Goal: Task Accomplishment & Management: Manage account settings

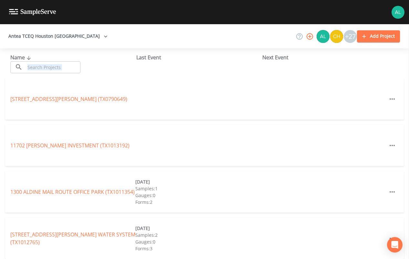
drag, startPoint x: 47, startPoint y: 76, endPoint x: 47, endPoint y: 70, distance: 6.5
click at [49, 68] on div "Name ​ ​ Last Event Next Event" at bounding box center [204, 63] width 409 height 30
click at [43, 68] on input "text" at bounding box center [52, 67] width 55 height 12
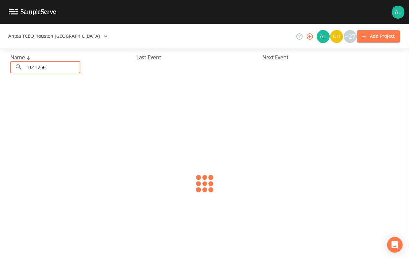
type input "1011256"
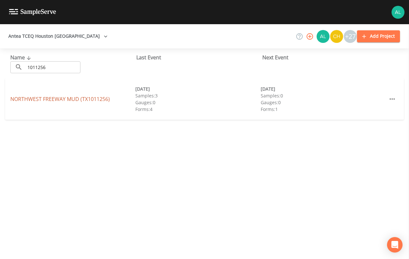
click at [46, 99] on link "[GEOGRAPHIC_DATA] (TX1011256)" at bounding box center [59, 99] width 99 height 7
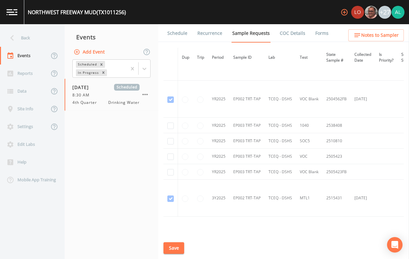
scroll to position [618, 0]
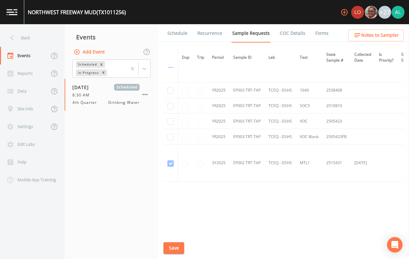
click at [178, 30] on link "Schedule" at bounding box center [177, 33] width 22 height 18
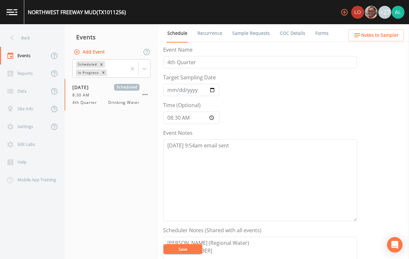
click at [250, 33] on link "Sample Requests" at bounding box center [250, 33] width 39 height 18
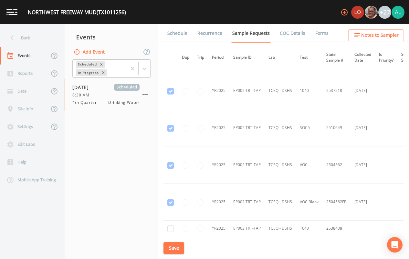
scroll to position [614, 0]
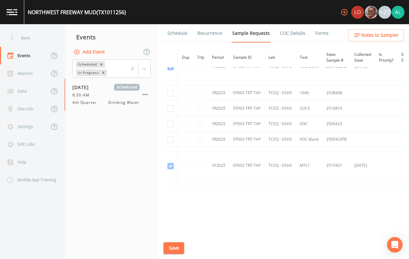
click at [169, 28] on link "Schedule" at bounding box center [177, 33] width 22 height 18
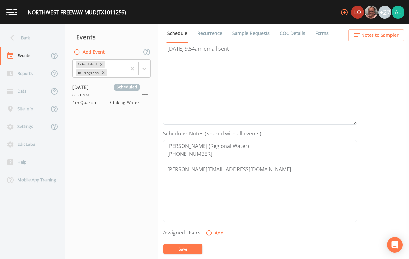
scroll to position [129, 0]
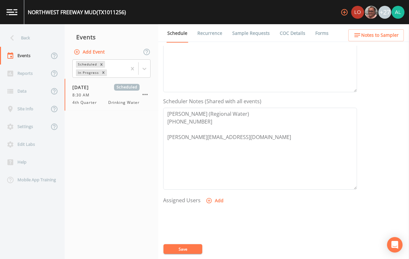
click at [250, 39] on link "Sample Requests" at bounding box center [250, 33] width 39 height 18
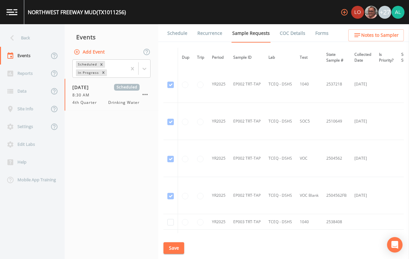
scroll to position [618, 0]
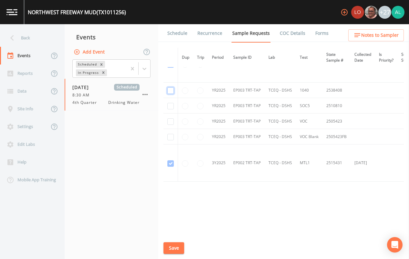
click at [169, 88] on input "checkbox" at bounding box center [170, 91] width 6 height 6
checkbox input "true"
click at [172, 106] on input "checkbox" at bounding box center [170, 106] width 6 height 6
checkbox input "true"
click at [172, 123] on input "checkbox" at bounding box center [170, 122] width 6 height 6
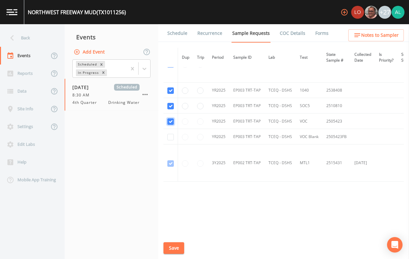
checkbox input "true"
click at [171, 136] on input "checkbox" at bounding box center [170, 137] width 6 height 6
checkbox input "true"
click at [171, 248] on button "Save" at bounding box center [173, 249] width 21 height 12
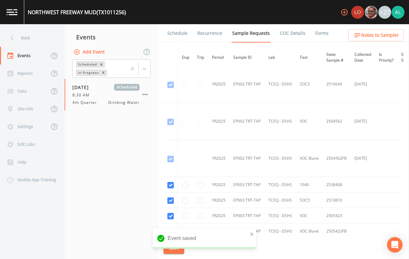
scroll to position [424, 0]
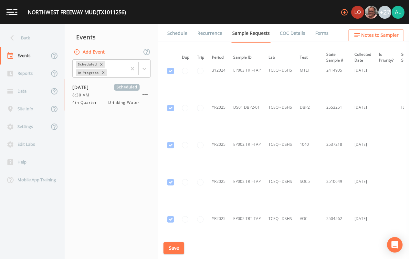
click at [171, 243] on button "Save" at bounding box center [173, 249] width 21 height 12
click at [37, 28] on nav "Back Events Reports Data Site Info Settings Edit Labs Help Mobile App Training" at bounding box center [32, 141] width 65 height 235
click at [40, 37] on div "Back" at bounding box center [29, 38] width 58 height 18
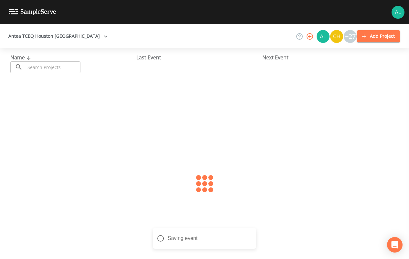
click at [53, 84] on div at bounding box center [204, 183] width 409 height 211
click at [59, 63] on input "text" at bounding box center [52, 67] width 55 height 12
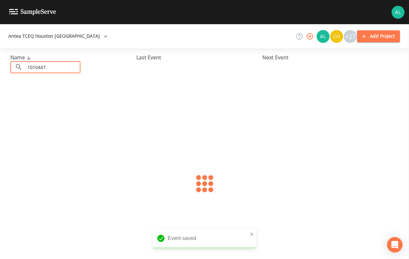
type input "1010447"
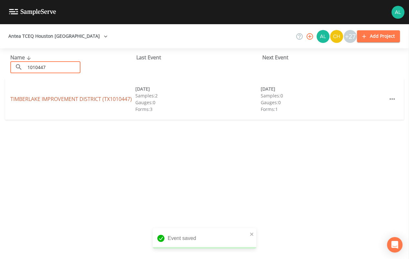
click at [37, 96] on link "[GEOGRAPHIC_DATA] (TX1010447)" at bounding box center [70, 99] width 121 height 7
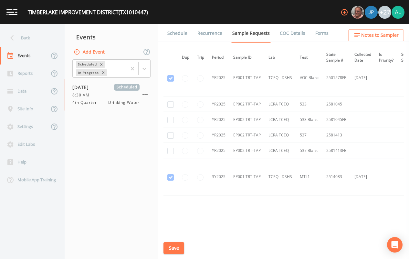
scroll to position [615, 0]
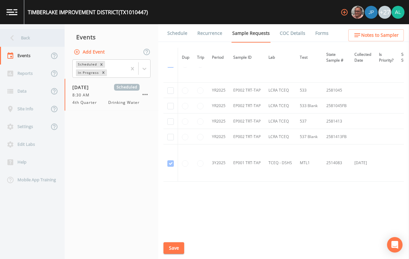
click at [22, 36] on div "Back" at bounding box center [29, 38] width 58 height 18
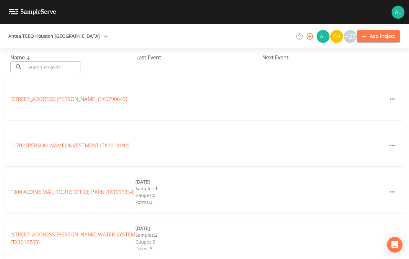
click at [43, 67] on input "text" at bounding box center [52, 67] width 55 height 12
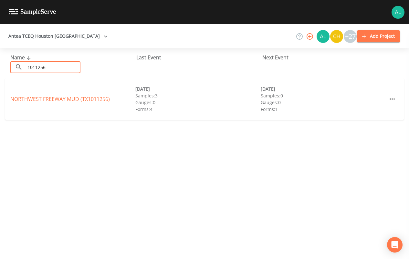
type input "1011256"
click at [89, 99] on link "[GEOGRAPHIC_DATA] (TX1011256)" at bounding box center [59, 99] width 99 height 7
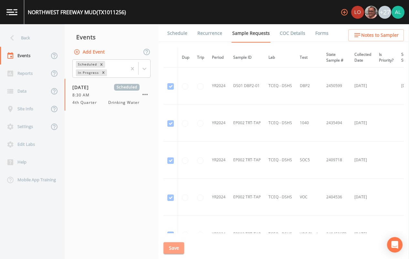
click at [175, 254] on button "Save" at bounding box center [173, 249] width 21 height 12
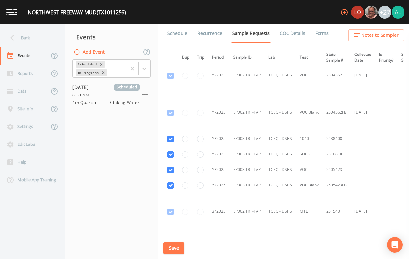
scroll to position [618, 0]
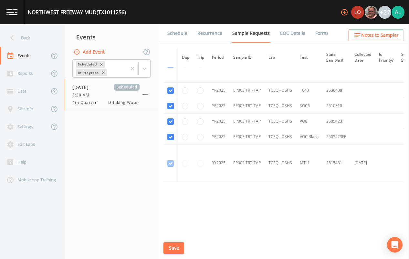
click at [177, 253] on button "Save" at bounding box center [173, 249] width 21 height 12
click at [176, 24] on div "[GEOGRAPHIC_DATA] (TX1011256) +27" at bounding box center [204, 12] width 409 height 24
click at [176, 26] on link "Schedule" at bounding box center [177, 33] width 22 height 18
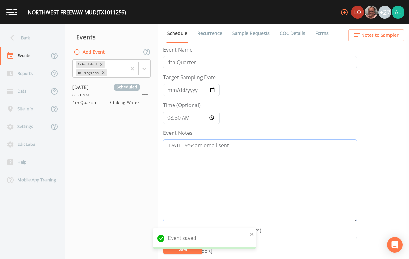
click at [255, 166] on textarea "[DATE] 9:54am email sent" at bounding box center [260, 181] width 194 height 82
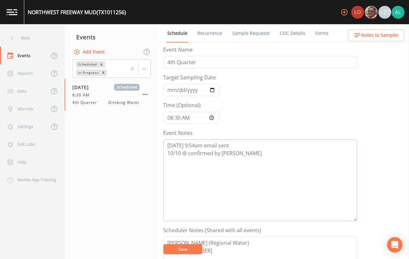
drag, startPoint x: 265, startPoint y: 180, endPoint x: 154, endPoint y: 146, distance: 115.8
click at [154, 146] on div "Back Events Reports Data Site Info Settings Edit Labs Help Mobile App Training …" at bounding box center [204, 141] width 409 height 235
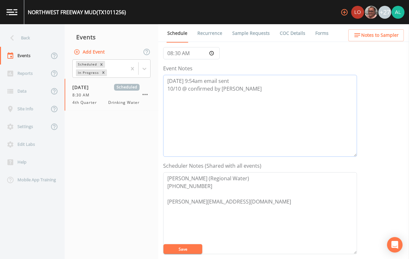
type textarea "[DATE] 9:54am email sent 10/10 @ confirmed by [PERSON_NAME]"
click at [194, 249] on button "Save" at bounding box center [182, 249] width 39 height 10
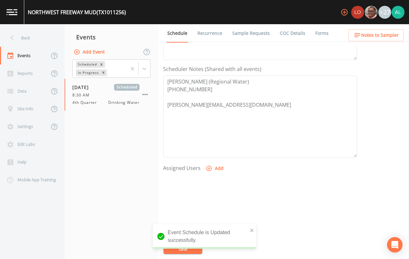
click at [208, 163] on button "Add" at bounding box center [215, 169] width 22 height 12
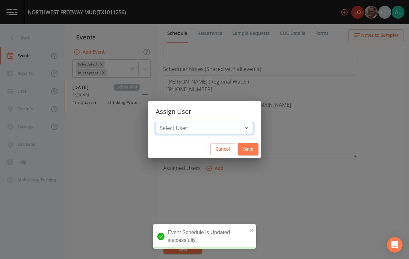
click at [193, 126] on select "Select User [PERSON_NAME] [PERSON_NAME] [PERSON_NAME] [PERSON_NAME] [PERSON_NAM…" at bounding box center [205, 128] width 98 height 12
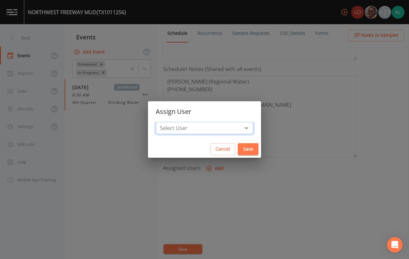
select select "914a0f29-56c2-4065-8e52-23905ef40f2e"
click at [170, 122] on select "Select User [PERSON_NAME] [PERSON_NAME] [PERSON_NAME] [PERSON_NAME] [PERSON_NAM…" at bounding box center [205, 128] width 98 height 12
click at [238, 151] on button "Save" at bounding box center [248, 149] width 21 height 12
select select
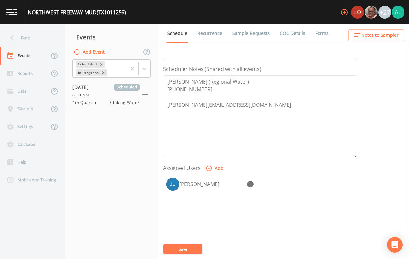
click at [193, 248] on button "Save" at bounding box center [182, 249] width 39 height 10
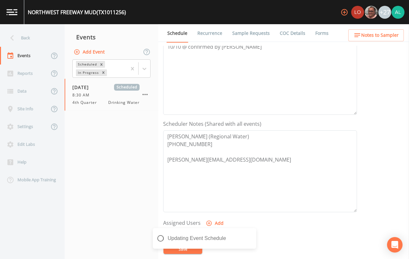
scroll to position [0, 0]
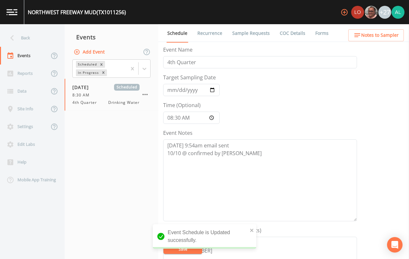
click at [350, 31] on button "Notes to Sampler" at bounding box center [376, 35] width 56 height 12
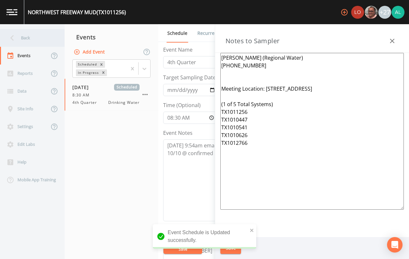
click at [27, 42] on div "Back" at bounding box center [29, 38] width 58 height 18
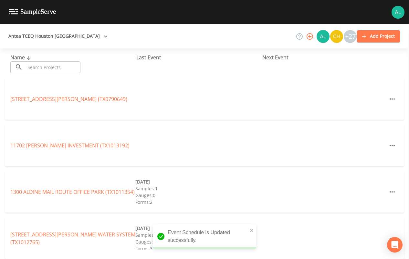
click at [62, 65] on input "text" at bounding box center [52, 67] width 55 height 12
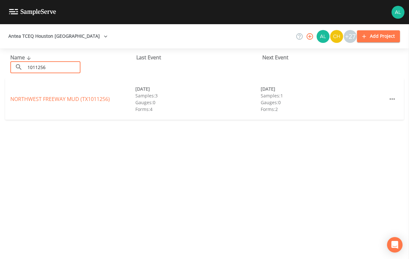
type input "1011256"
click at [60, 99] on link "[GEOGRAPHIC_DATA] (TX1011256)" at bounding box center [59, 99] width 99 height 7
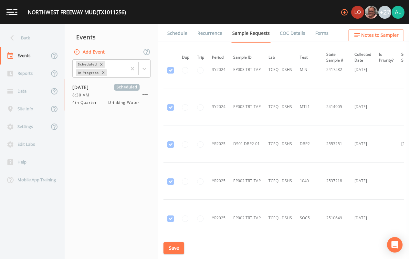
scroll to position [618, 0]
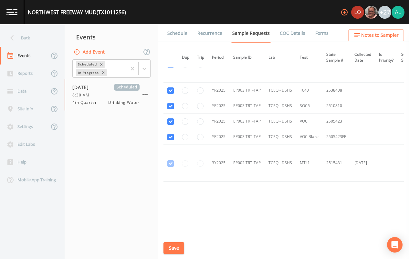
click at [184, 39] on link "Schedule" at bounding box center [177, 33] width 22 height 18
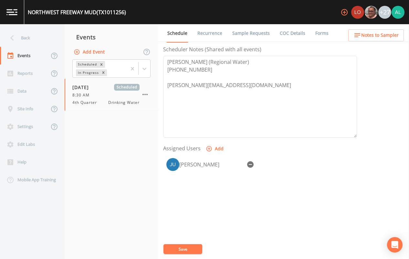
scroll to position [194, 0]
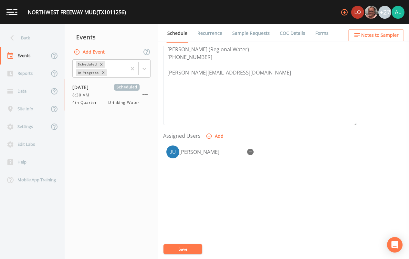
click at [374, 41] on ul "Schedule Recurrence Sample Requests COC Details Forms" at bounding box center [283, 33] width 251 height 18
click at [374, 40] on button "Notes to Sampler" at bounding box center [376, 35] width 56 height 12
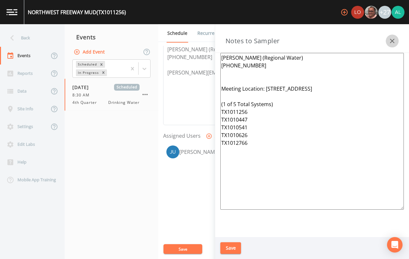
click at [391, 40] on icon "button" at bounding box center [392, 41] width 8 height 8
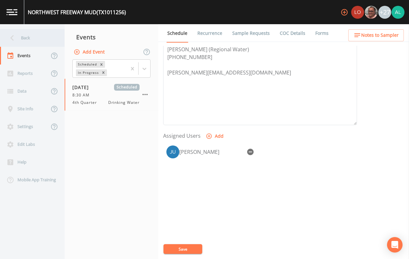
click at [33, 44] on div "Back" at bounding box center [29, 38] width 58 height 18
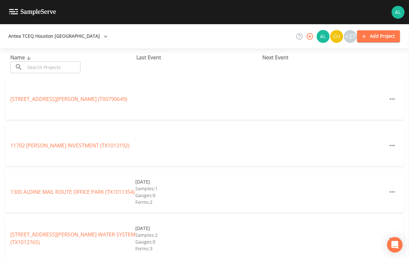
click at [65, 66] on input "text" at bounding box center [52, 67] width 55 height 12
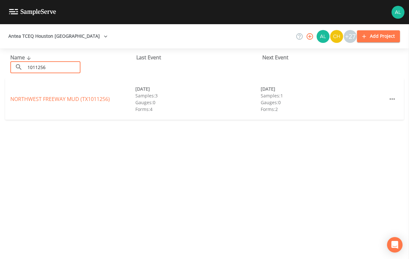
type input "1011256"
click at [84, 95] on div "NORTHWEST FREEWAY MUD (TX1011256) [DATE] Samples: 3 Gauges: 0 Forms: 4 [DATE] S…" at bounding box center [204, 98] width 399 height 41
click at [97, 98] on link "[GEOGRAPHIC_DATA] (TX1011256)" at bounding box center [59, 99] width 99 height 7
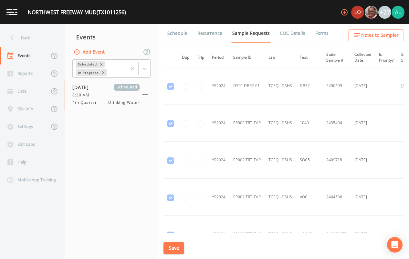
click at [360, 35] on icon "button" at bounding box center [357, 35] width 6 height 4
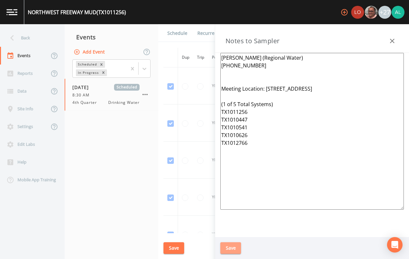
click at [233, 247] on button "Save" at bounding box center [230, 249] width 21 height 12
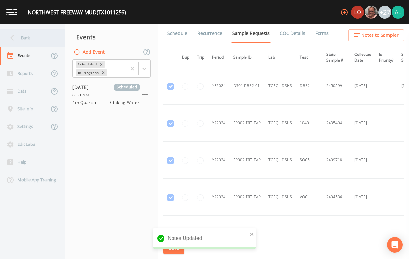
click at [34, 42] on div "Back" at bounding box center [29, 38] width 58 height 18
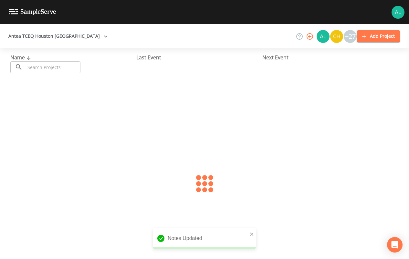
click at [40, 58] on div "Name ​ ​" at bounding box center [73, 64] width 126 height 20
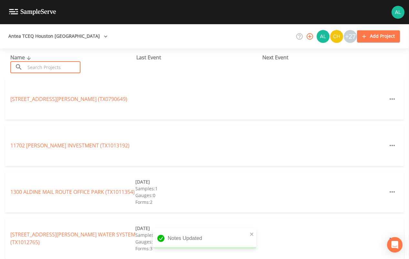
click at [42, 63] on input "text" at bounding box center [52, 67] width 55 height 12
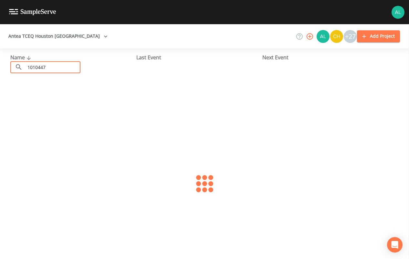
type input "1010447"
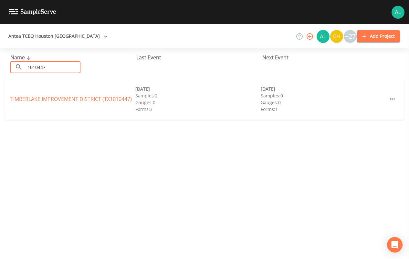
click at [49, 94] on div "TIMBERLAKE IMPROVEMENT DISTRICT (TX1010447) [DATE] Samples: 2 Gauges: 0 Forms: …" at bounding box center [204, 98] width 399 height 41
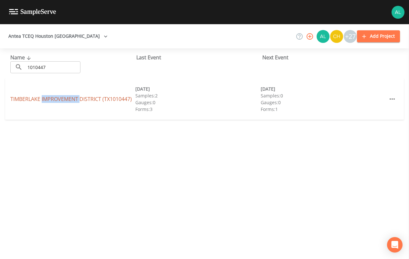
drag, startPoint x: 49, startPoint y: 94, endPoint x: 46, endPoint y: 100, distance: 7.0
click at [46, 100] on link "[GEOGRAPHIC_DATA] (TX1010447)" at bounding box center [70, 99] width 121 height 7
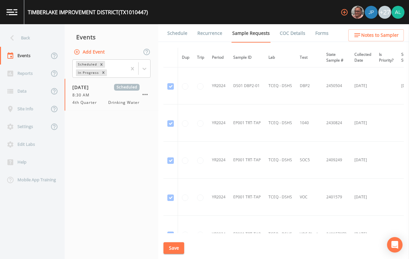
click at [173, 249] on button "Save" at bounding box center [173, 249] width 21 height 12
click at [39, 39] on div "Back" at bounding box center [29, 38] width 58 height 18
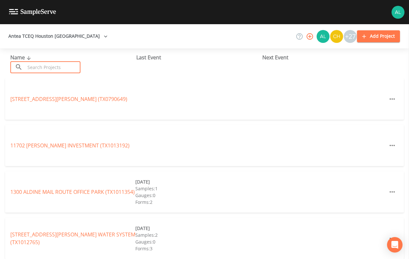
click at [60, 64] on input "text" at bounding box center [52, 67] width 55 height 12
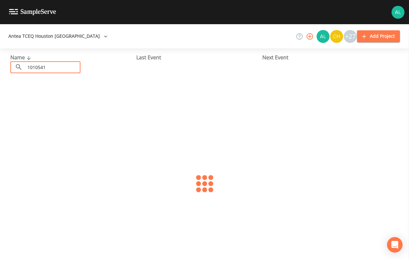
type input "1010541"
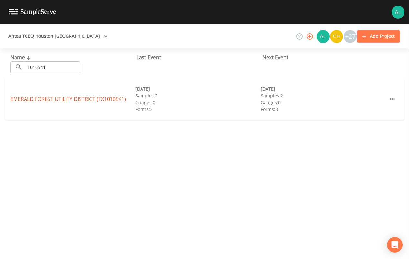
click at [33, 97] on link "[GEOGRAPHIC_DATA] (TX1010541)" at bounding box center [68, 99] width 116 height 7
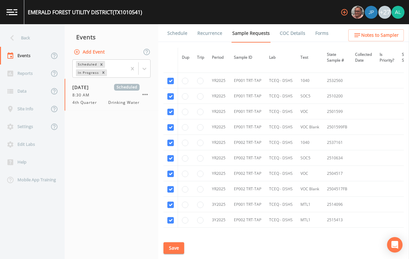
scroll to position [562, 0]
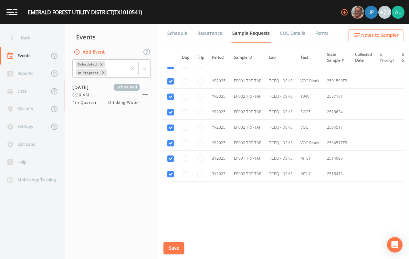
drag, startPoint x: 181, startPoint y: 241, endPoint x: 182, endPoint y: 234, distance: 7.1
click at [182, 237] on div "Schedule Recurrence Sample Requests COC Details Forms Dup Trip Period Sample ID…" at bounding box center [283, 141] width 251 height 235
click at [185, 14] on div "[GEOGRAPHIC_DATA] (TX1010541) +27" at bounding box center [204, 12] width 409 height 24
click at [182, 26] on link "Schedule" at bounding box center [177, 33] width 22 height 18
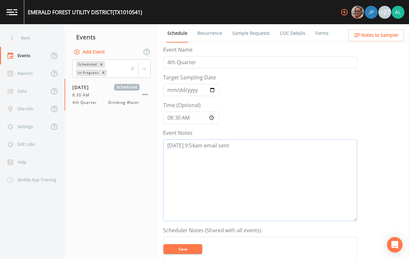
click at [243, 159] on textarea "[DATE] 9:54am email sent" at bounding box center [260, 181] width 194 height 82
paste textarea "[DATE] 9:54am email sent 10/10 @ confirmed by [PERSON_NAME]"
drag, startPoint x: 260, startPoint y: 185, endPoint x: 151, endPoint y: 141, distance: 117.3
click at [151, 141] on div "Back Events Reports Data Site Info Settings Edit Labs Help Mobile App Training …" at bounding box center [204, 141] width 409 height 235
paste textarea
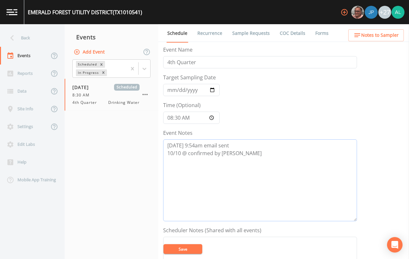
type textarea "[DATE] 9:54am email sent 10/10 @ confirmed by [PERSON_NAME]"
click at [172, 250] on button "Save" at bounding box center [182, 249] width 39 height 10
click at [370, 38] on span "Notes to Sampler" at bounding box center [379, 35] width 37 height 8
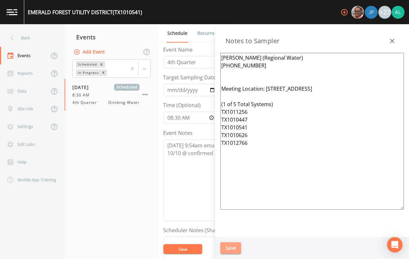
click at [238, 244] on button "Save" at bounding box center [230, 249] width 21 height 12
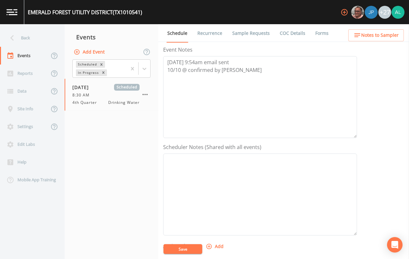
scroll to position [132, 0]
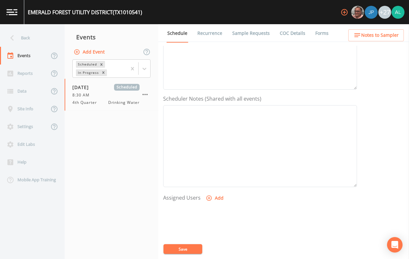
click at [218, 200] on button "Add" at bounding box center [215, 198] width 22 height 12
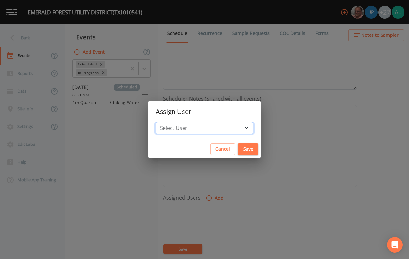
click at [203, 127] on select "Select User [PERSON_NAME] [PERSON_NAME] [PERSON_NAME] [PERSON_NAME] [PERSON_NAM…" at bounding box center [205, 128] width 98 height 12
select select "914a0f29-56c2-4065-8e52-23905ef40f2e"
click at [170, 122] on select "Select User [PERSON_NAME] [PERSON_NAME] [PERSON_NAME] [PERSON_NAME] [PERSON_NAM…" at bounding box center [205, 128] width 98 height 12
click at [238, 152] on button "Save" at bounding box center [248, 149] width 21 height 12
select select
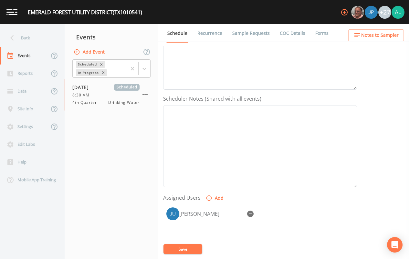
click at [191, 249] on button "Save" at bounding box center [182, 249] width 39 height 10
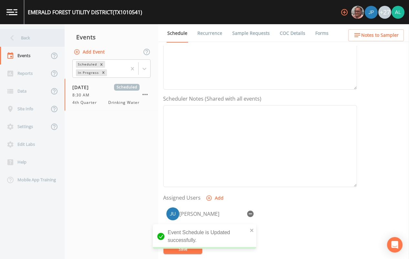
click at [29, 32] on div "Back" at bounding box center [29, 38] width 58 height 18
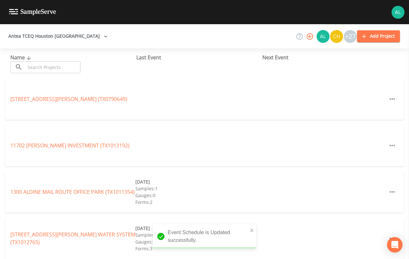
click at [73, 62] on input "text" at bounding box center [52, 67] width 55 height 12
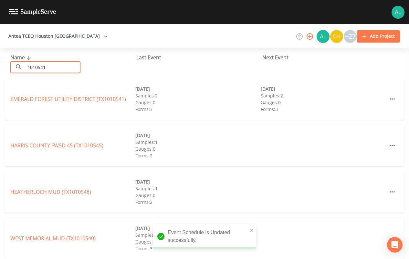
type input "1010541"
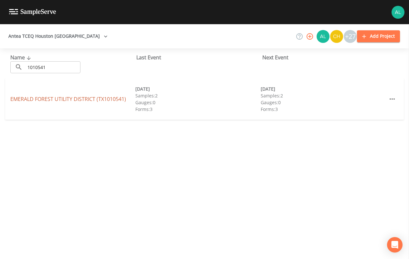
click at [57, 97] on link "[GEOGRAPHIC_DATA] (TX1010541)" at bounding box center [68, 99] width 116 height 7
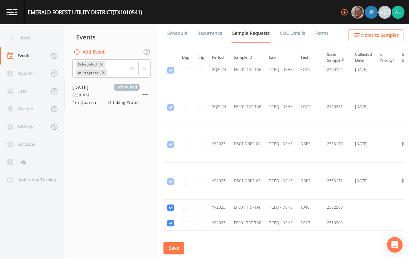
scroll to position [562, 0]
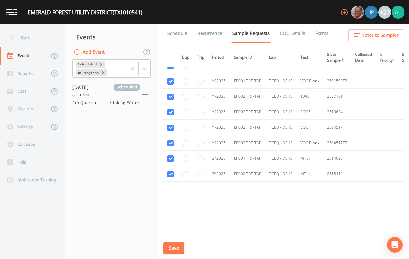
click at [180, 31] on link "Schedule" at bounding box center [177, 33] width 22 height 18
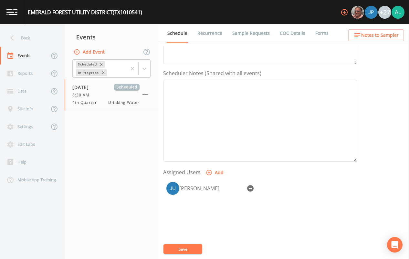
scroll to position [161, 0]
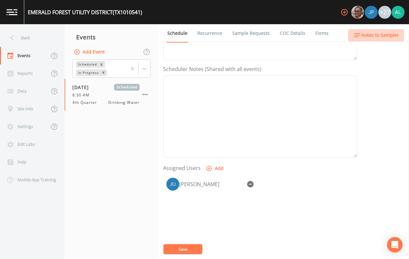
click at [385, 29] on button "Notes to Sampler" at bounding box center [376, 35] width 56 height 12
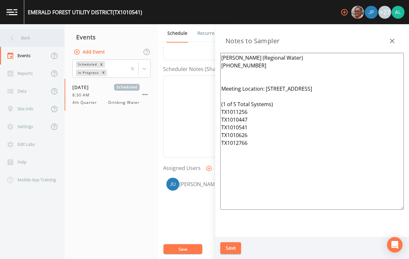
click at [1, 39] on div "Back" at bounding box center [29, 38] width 58 height 18
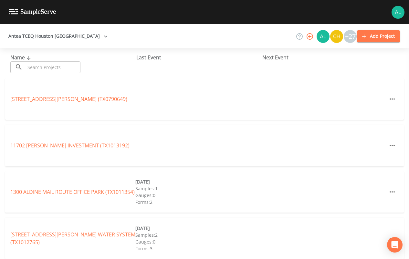
click at [51, 64] on input "text" at bounding box center [52, 67] width 55 height 12
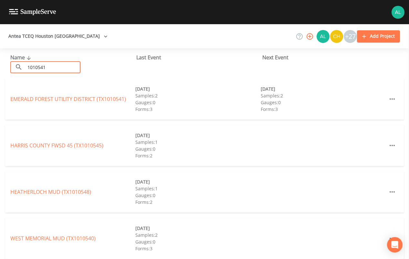
type input "1010541"
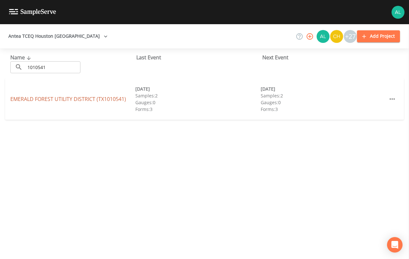
click at [23, 98] on link "[GEOGRAPHIC_DATA] (TX1010541)" at bounding box center [68, 99] width 116 height 7
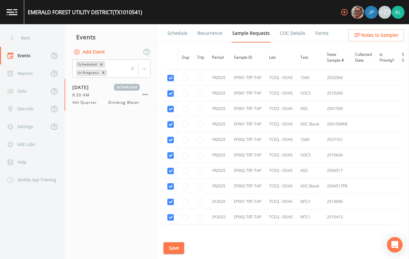
scroll to position [562, 0]
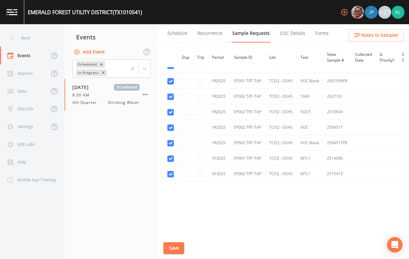
click at [184, 23] on div "[GEOGRAPHIC_DATA] (TX1010541) +27" at bounding box center [204, 12] width 409 height 24
click at [178, 31] on link "Schedule" at bounding box center [177, 33] width 22 height 18
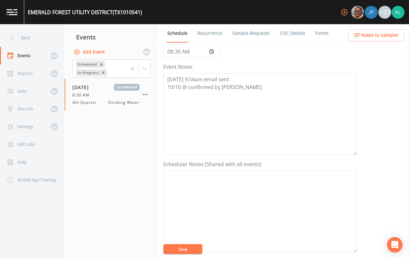
scroll to position [194, 0]
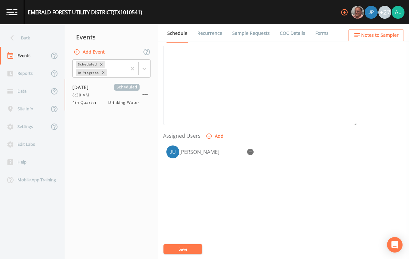
click at [395, 30] on button "Notes to Sampler" at bounding box center [376, 35] width 56 height 12
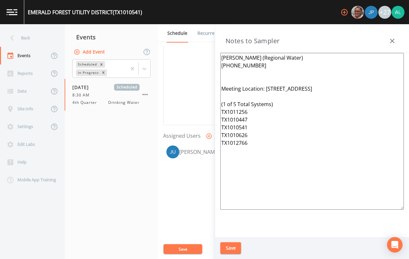
drag, startPoint x: 388, startPoint y: 40, endPoint x: 374, endPoint y: 34, distance: 15.2
click at [388, 40] on button "button" at bounding box center [392, 41] width 13 height 13
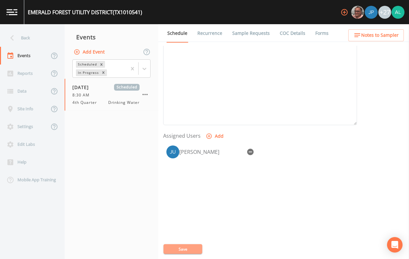
click at [185, 247] on button "Save" at bounding box center [182, 249] width 39 height 10
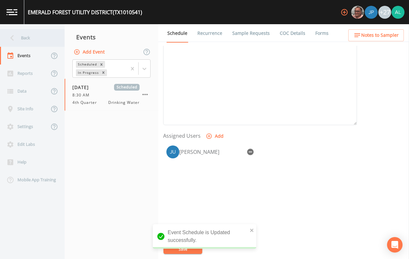
click at [28, 40] on div "Back" at bounding box center [29, 38] width 58 height 18
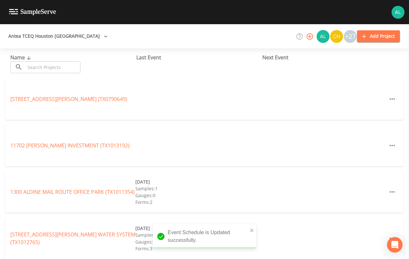
click at [79, 68] on input "text" at bounding box center [52, 67] width 55 height 12
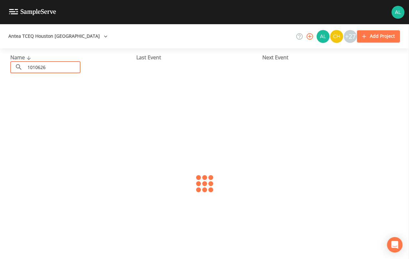
type input "1010626"
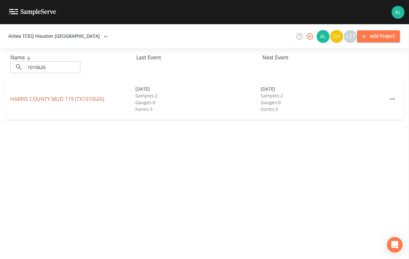
click at [67, 99] on link "[GEOGRAPHIC_DATA] 119 (TX1010626)" at bounding box center [57, 99] width 94 height 7
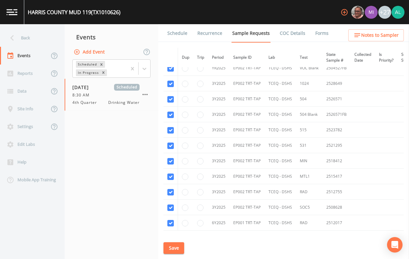
scroll to position [544, 0]
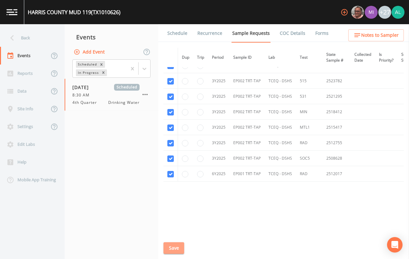
click at [178, 247] on button "Save" at bounding box center [173, 249] width 21 height 12
click at [183, 37] on link "Schedule" at bounding box center [177, 33] width 22 height 18
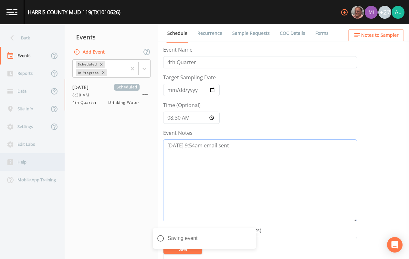
drag, startPoint x: 244, startPoint y: 147, endPoint x: 30, endPoint y: 159, distance: 214.2
click at [30, 154] on div "Back Events Reports Data Site Info Settings Edit Labs Help Mobile App Training …" at bounding box center [204, 141] width 409 height 235
paste textarea "10/10 @ confirmed by [PERSON_NAME]"
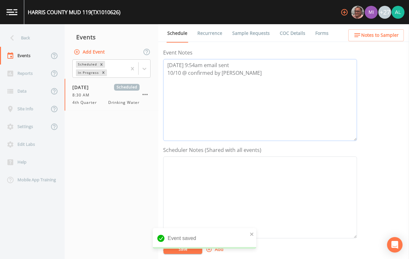
scroll to position [129, 0]
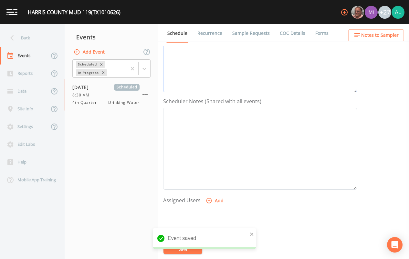
type textarea "[DATE] 9:54am email sent 10/10 @ confirmed by [PERSON_NAME]"
click at [248, 236] on div "Event saved" at bounding box center [204, 238] width 103 height 21
click at [251, 232] on icon "close" at bounding box center [252, 234] width 5 height 5
drag, startPoint x: 194, startPoint y: 192, endPoint x: 222, endPoint y: 194, distance: 27.2
click at [198, 193] on form "Event Name 4th Quarter Target Sampling Date [DATE] Time (Optional) 08:30:00 Eve…" at bounding box center [260, 96] width 194 height 358
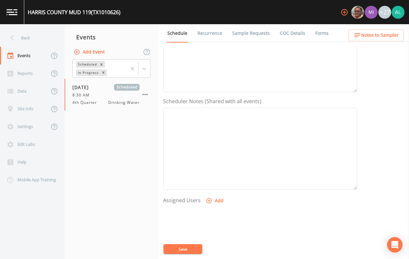
click at [222, 194] on form "Event Name 4th Quarter Target Sampling Date [DATE] Time (Optional) 08:30:00 Eve…" at bounding box center [260, 96] width 194 height 358
click at [217, 202] on button "Add" at bounding box center [215, 201] width 22 height 12
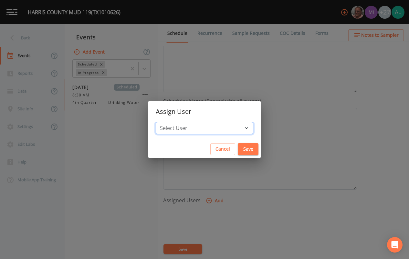
click at [186, 133] on select "Select User [PERSON_NAME] [PERSON_NAME] [PERSON_NAME] [PERSON_NAME] [PERSON_NAM…" at bounding box center [205, 128] width 98 height 12
select select "914a0f29-56c2-4065-8e52-23905ef40f2e"
click at [170, 122] on select "Select User [PERSON_NAME] [PERSON_NAME] [PERSON_NAME] [PERSON_NAME] [PERSON_NAM…" at bounding box center [205, 128] width 98 height 12
click at [238, 153] on button "Save" at bounding box center [248, 149] width 21 height 12
select select
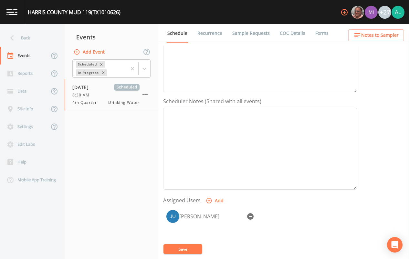
click at [195, 244] on div "[PERSON_NAME]" at bounding box center [260, 241] width 194 height 68
click at [191, 243] on div "[PERSON_NAME]" at bounding box center [260, 241] width 194 height 68
click at [196, 248] on button "Save" at bounding box center [182, 249] width 39 height 10
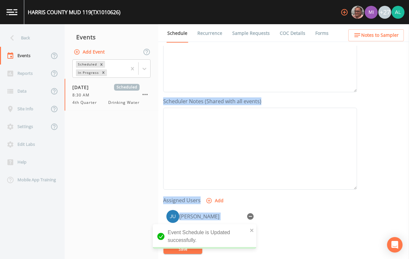
click at [374, 31] on div "Back Events Reports Data Site Info Settings Edit Labs Help Mobile App Training …" at bounding box center [204, 141] width 409 height 235
click at [373, 32] on span "Notes to Sampler" at bounding box center [379, 35] width 37 height 8
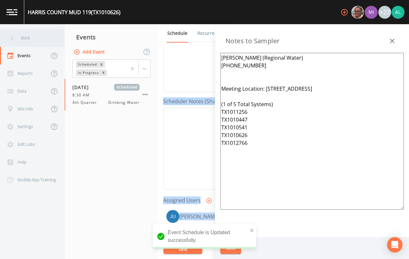
click at [10, 38] on icon at bounding box center [11, 37] width 11 height 11
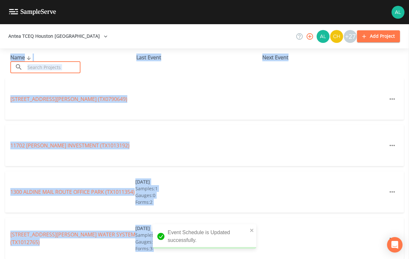
click at [47, 64] on input "text" at bounding box center [52, 67] width 55 height 12
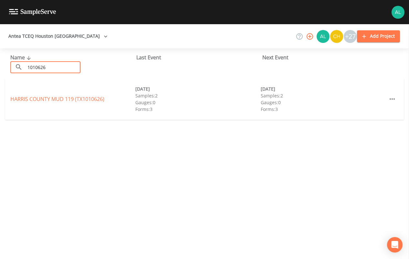
type input "1010626"
drag, startPoint x: 41, startPoint y: 103, endPoint x: 42, endPoint y: 99, distance: 4.0
click at [41, 102] on div "HARRIS COUNTY MUD 119 (TX1010626) [DATE] Samples: 2 Gauges: 0 Forms: 3 [DATE] S…" at bounding box center [204, 98] width 399 height 41
click at [42, 99] on link "[GEOGRAPHIC_DATA] 119 (TX1010626)" at bounding box center [57, 99] width 94 height 7
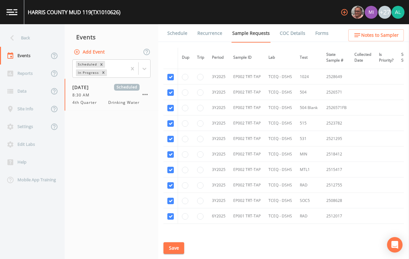
scroll to position [544, 0]
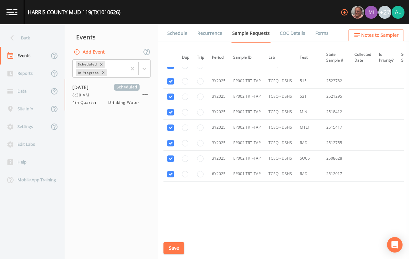
click at [178, 26] on link "Schedule" at bounding box center [177, 33] width 22 height 18
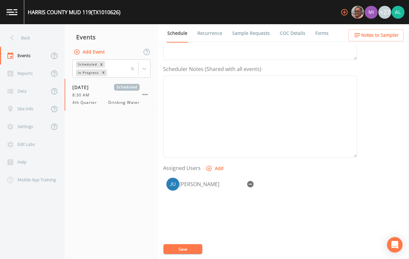
scroll to position [196, 0]
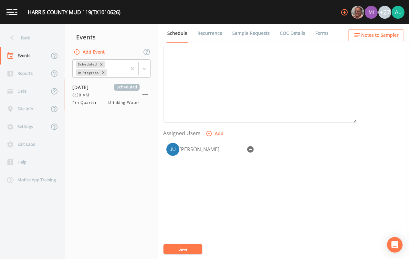
click at [382, 37] on span "Notes to Sampler" at bounding box center [379, 35] width 37 height 8
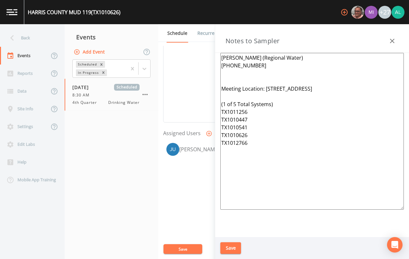
click at [242, 253] on div "Save" at bounding box center [312, 248] width 194 height 22
click at [231, 247] on button "Save" at bounding box center [230, 249] width 21 height 12
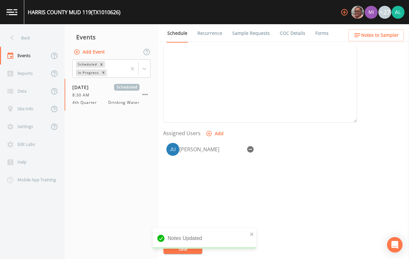
click at [196, 246] on div "Notes Updated" at bounding box center [204, 238] width 103 height 21
drag, startPoint x: 196, startPoint y: 246, endPoint x: 252, endPoint y: 234, distance: 57.1
click at [254, 234] on div "Notes Updated" at bounding box center [204, 238] width 103 height 21
click at [249, 234] on div "Notes Updated" at bounding box center [204, 238] width 103 height 21
click at [248, 233] on div "Notes Updated" at bounding box center [204, 238] width 103 height 21
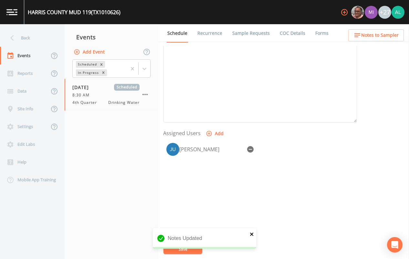
click at [250, 233] on icon "close" at bounding box center [252, 234] width 5 height 5
click at [172, 246] on div "Notes Updated" at bounding box center [204, 241] width 103 height 26
click at [174, 247] on button "Save" at bounding box center [182, 249] width 39 height 10
click at [23, 44] on div "Back" at bounding box center [29, 38] width 58 height 18
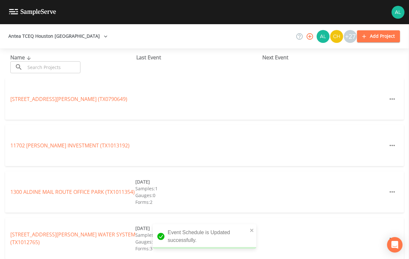
click at [70, 57] on div "Name ​ ​" at bounding box center [73, 64] width 126 height 20
drag, startPoint x: 56, startPoint y: 67, endPoint x: 53, endPoint y: 70, distance: 4.8
click at [54, 66] on input "text" at bounding box center [52, 67] width 55 height 12
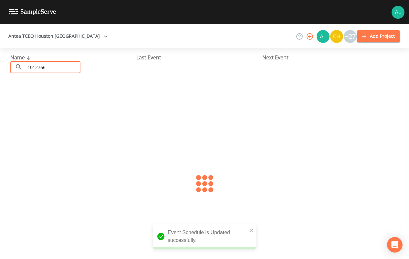
type input "1012766"
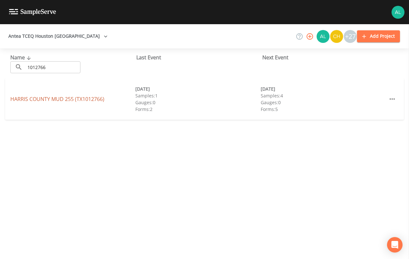
click at [32, 101] on link "[GEOGRAPHIC_DATA] 255 (TX1012766)" at bounding box center [57, 99] width 94 height 7
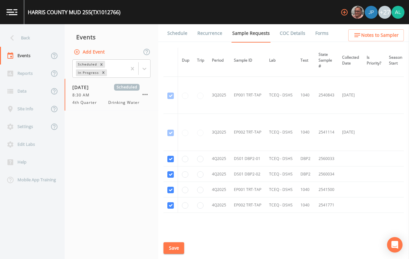
scroll to position [1044, 0]
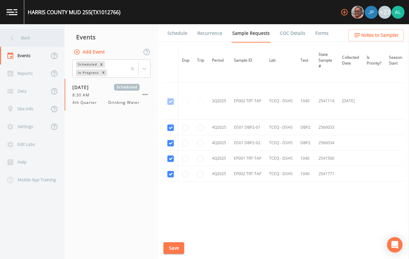
click at [52, 35] on div "Back" at bounding box center [29, 38] width 58 height 18
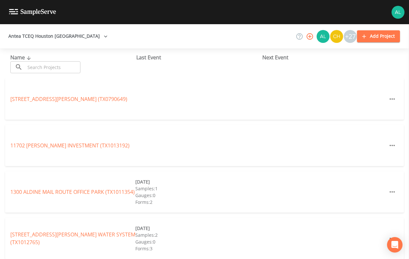
click at [17, 44] on div "Antea TCEQ Houston [GEOGRAPHIC_DATA] +27 Add Project" at bounding box center [204, 36] width 409 height 24
click at [40, 69] on input "text" at bounding box center [52, 67] width 55 height 12
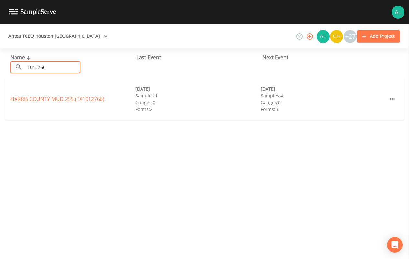
type input "1012766"
click at [51, 94] on div "HARRIS COUNTY MUD 255 (TX1012766) [DATE] Samples: 1 Gauges: 0 Forms: 2 [DATE] S…" at bounding box center [204, 98] width 399 height 41
click at [53, 98] on link "[GEOGRAPHIC_DATA] 255 (TX1012766)" at bounding box center [57, 99] width 94 height 7
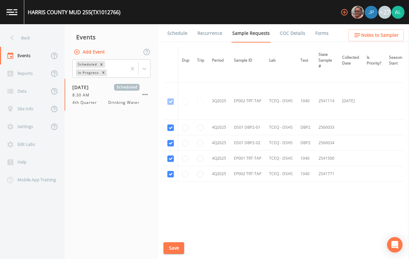
scroll to position [1044, 0]
drag, startPoint x: 172, startPoint y: 249, endPoint x: 177, endPoint y: 198, distance: 51.2
click at [172, 249] on button "Save" at bounding box center [173, 249] width 21 height 12
click at [174, 14] on div "[GEOGRAPHIC_DATA] 255 (TX1012766) +27" at bounding box center [204, 12] width 409 height 24
click at [180, 30] on link "Schedule" at bounding box center [177, 33] width 22 height 18
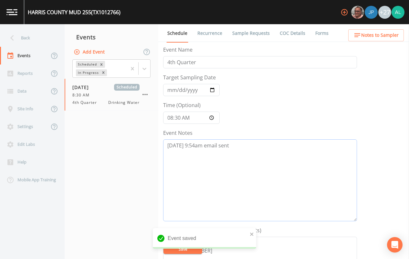
drag, startPoint x: 232, startPoint y: 151, endPoint x: 71, endPoint y: 153, distance: 161.2
click at [65, 150] on div "Back Events Reports Data Site Info Settings Edit Labs Help Mobile App Training …" at bounding box center [204, 141] width 409 height 235
paste textarea "10/10 @ confirmed by [PERSON_NAME]"
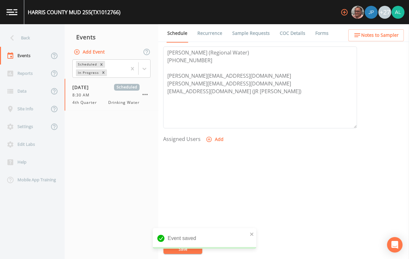
scroll to position [194, 0]
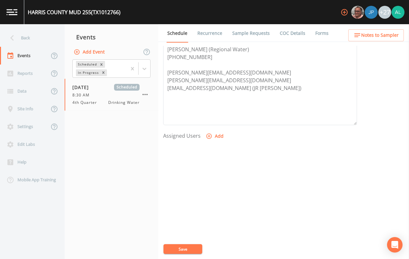
type textarea "[DATE] 9:54am email sent 10/10 @ confirmed by [PERSON_NAME]"
click at [208, 134] on icon "button" at bounding box center [209, 136] width 6 height 6
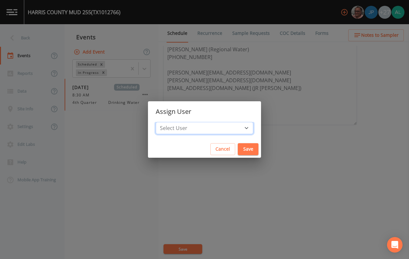
click at [194, 132] on select "Select User [PERSON_NAME] [PERSON_NAME] [PERSON_NAME] [PERSON_NAME] [PERSON_NAM…" at bounding box center [205, 128] width 98 height 12
select select "914a0f29-56c2-4065-8e52-23905ef40f2e"
click at [170, 122] on select "Select User [PERSON_NAME] [PERSON_NAME] [PERSON_NAME] [PERSON_NAME] [PERSON_NAM…" at bounding box center [205, 128] width 98 height 12
click at [238, 153] on button "Save" at bounding box center [248, 149] width 21 height 12
select select
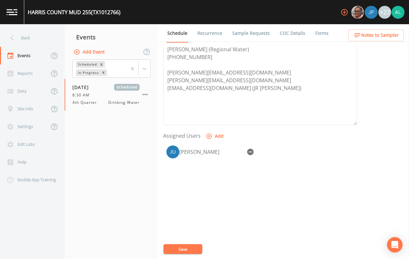
click at [183, 246] on button "Save" at bounding box center [182, 249] width 39 height 10
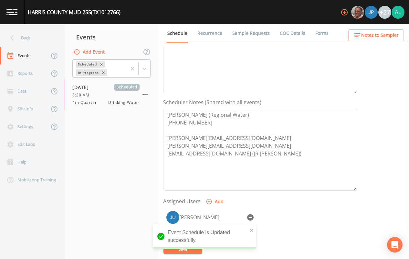
scroll to position [0, 0]
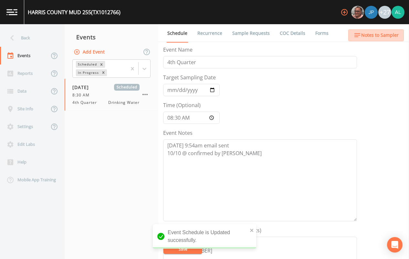
click at [392, 30] on button "Notes to Sampler" at bounding box center [376, 35] width 56 height 12
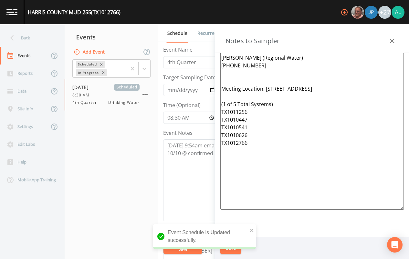
click at [36, 35] on div "Back" at bounding box center [29, 38] width 58 height 18
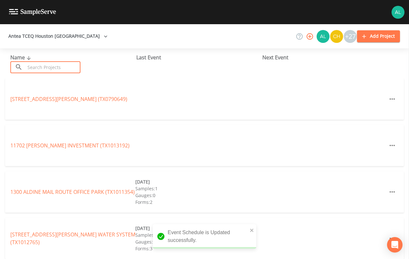
click at [47, 61] on input "text" at bounding box center [52, 67] width 55 height 12
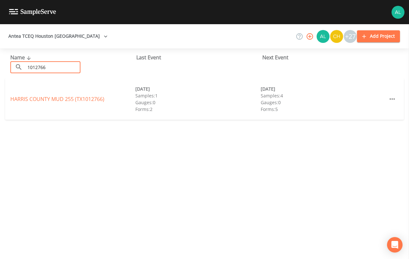
type input "1012766"
click at [55, 98] on link "[GEOGRAPHIC_DATA] 255 (TX1012766)" at bounding box center [57, 99] width 94 height 7
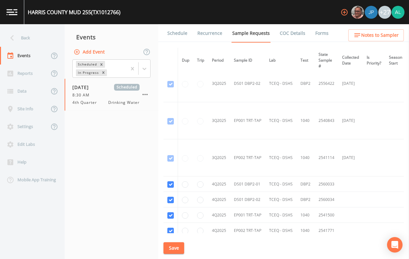
scroll to position [1044, 0]
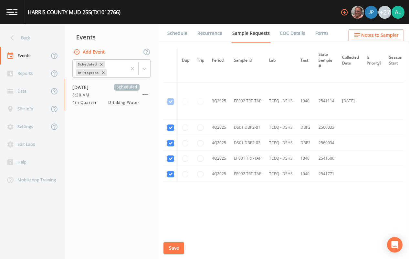
drag, startPoint x: 189, startPoint y: 21, endPoint x: 175, endPoint y: 36, distance: 19.9
click at [188, 21] on div "[GEOGRAPHIC_DATA] 255 (TX1012766) +27" at bounding box center [204, 12] width 409 height 24
click at [175, 36] on link "Schedule" at bounding box center [177, 33] width 22 height 18
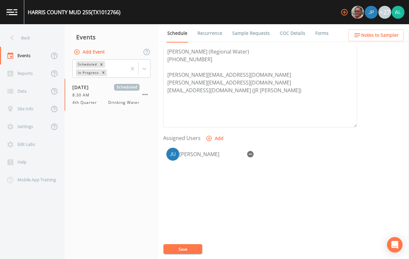
scroll to position [196, 0]
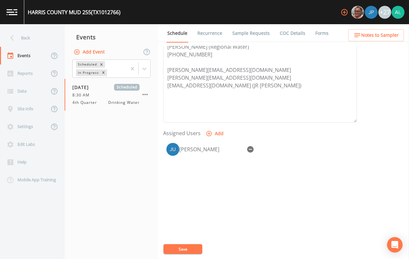
click at [383, 36] on span "Notes to Sampler" at bounding box center [379, 35] width 37 height 8
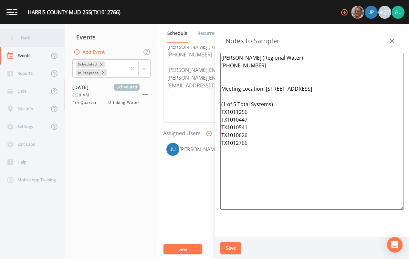
click at [8, 37] on icon at bounding box center [11, 37] width 11 height 11
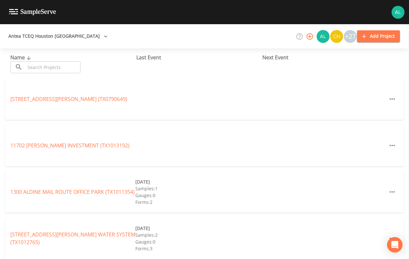
drag, startPoint x: 54, startPoint y: 68, endPoint x: 57, endPoint y: 68, distance: 3.6
click at [54, 68] on input "text" at bounding box center [52, 67] width 55 height 12
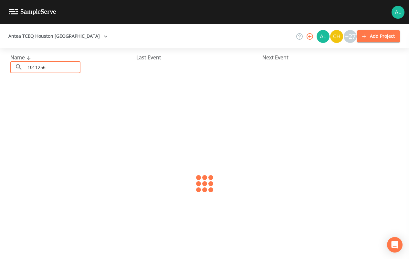
type input "1011256"
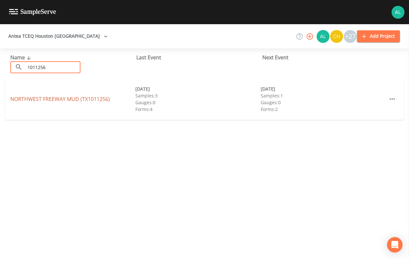
click at [39, 96] on link "[GEOGRAPHIC_DATA] (TX1011256)" at bounding box center [59, 99] width 99 height 7
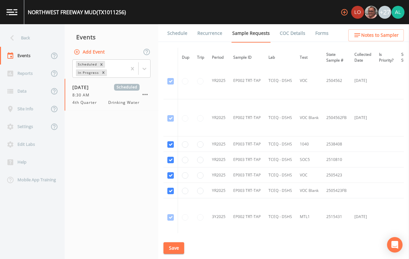
scroll to position [618, 0]
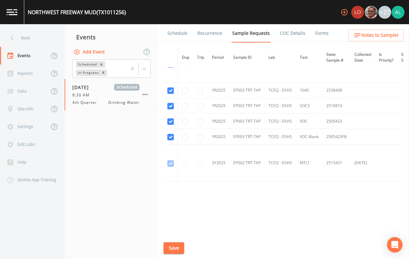
click at [184, 37] on link "Schedule" at bounding box center [177, 33] width 22 height 18
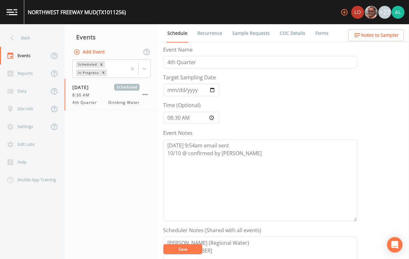
scroll to position [194, 0]
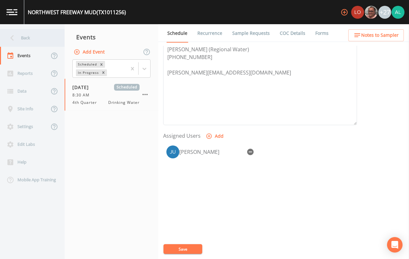
click at [43, 34] on div "Back" at bounding box center [29, 38] width 58 height 18
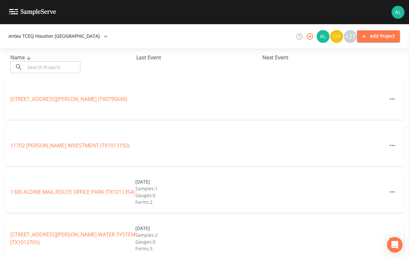
click at [56, 68] on input "text" at bounding box center [52, 67] width 55 height 12
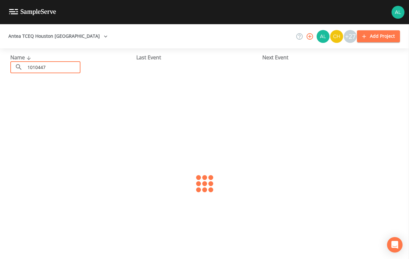
type input "1010447"
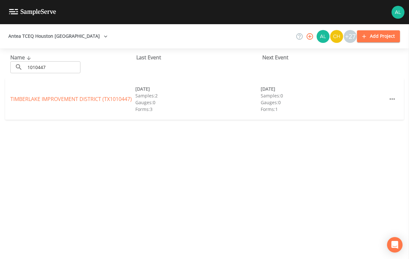
click at [39, 96] on link "[GEOGRAPHIC_DATA] (TX1010447)" at bounding box center [70, 99] width 121 height 7
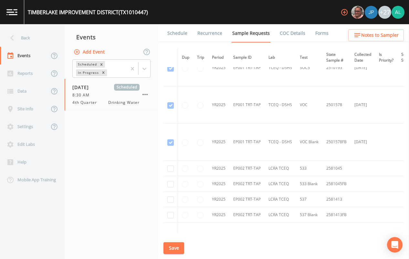
scroll to position [615, 0]
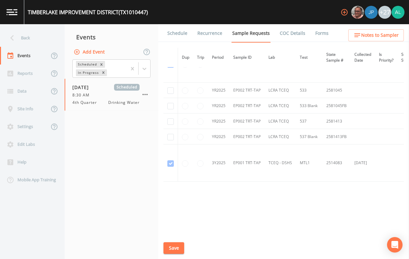
click at [174, 40] on link "Schedule" at bounding box center [177, 33] width 22 height 18
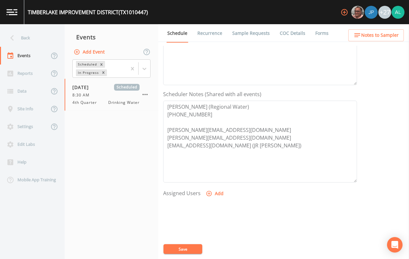
scroll to position [67, 0]
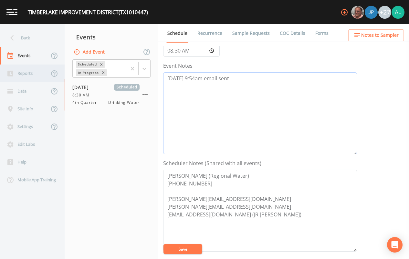
drag, startPoint x: 237, startPoint y: 84, endPoint x: 60, endPoint y: 78, distance: 176.8
click at [58, 80] on div "Back Events Reports Data Site Info Settings Edit Labs Help Mobile App Training …" at bounding box center [204, 141] width 409 height 235
paste textarea "10/10 @ confirmed by [PERSON_NAME]"
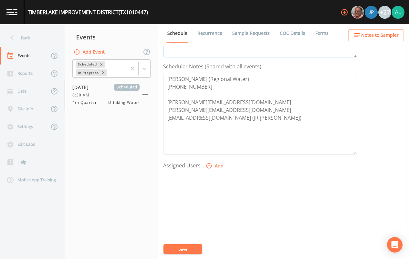
type textarea "[DATE] 9:54am email sent 10/10 @ confirmed by [PERSON_NAME]"
click at [197, 151] on textarea "[PERSON_NAME] (Regional Water) [PHONE_NUMBER] [PERSON_NAME][EMAIL_ADDRESS][DOMA…" at bounding box center [260, 114] width 194 height 82
click at [218, 163] on button "Add" at bounding box center [215, 166] width 22 height 12
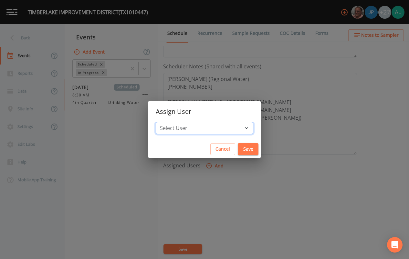
click at [196, 133] on select "Select User [PERSON_NAME] [PERSON_NAME] [PERSON_NAME] [PERSON_NAME] [PERSON_NAM…" at bounding box center [205, 128] width 98 height 12
select select "914a0f29-56c2-4065-8e52-23905ef40f2e"
click at [170, 122] on select "Select User [PERSON_NAME] [PERSON_NAME] [PERSON_NAME] [PERSON_NAME] [PERSON_NAM…" at bounding box center [205, 128] width 98 height 12
click at [242, 146] on button "Save" at bounding box center [248, 149] width 21 height 12
select select
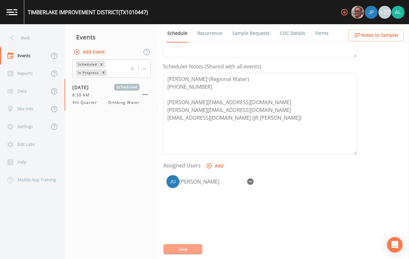
click at [182, 250] on button "Save" at bounding box center [182, 249] width 39 height 10
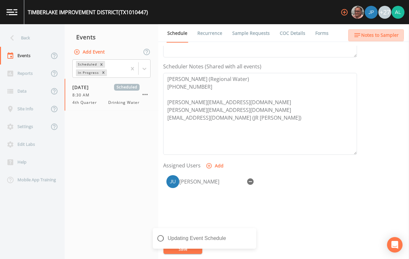
click at [374, 34] on span "Notes to Sampler" at bounding box center [379, 35] width 37 height 8
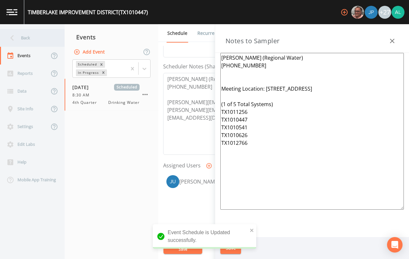
click at [26, 40] on div "Back" at bounding box center [29, 38] width 58 height 18
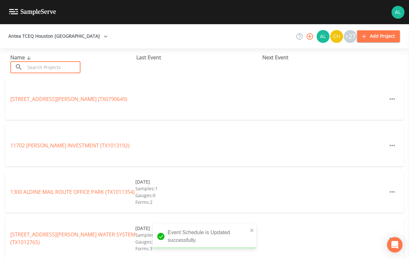
click at [53, 64] on input "text" at bounding box center [52, 67] width 55 height 12
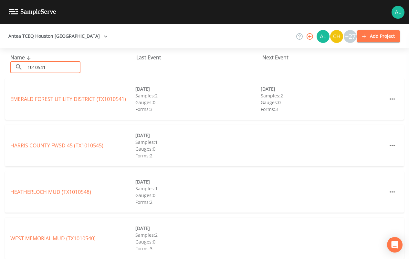
type input "1010541"
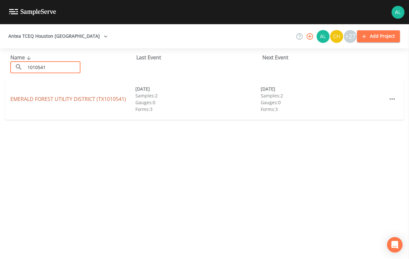
click at [44, 101] on link "[GEOGRAPHIC_DATA] (TX1010541)" at bounding box center [68, 99] width 116 height 7
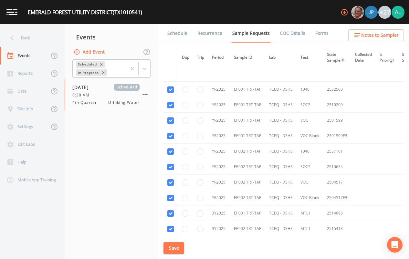
scroll to position [562, 0]
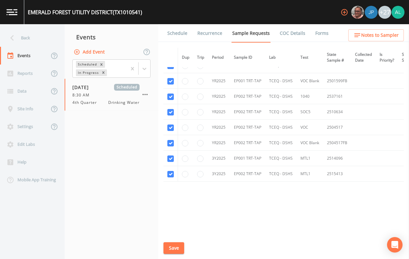
drag, startPoint x: 189, startPoint y: 37, endPoint x: 183, endPoint y: 36, distance: 6.7
click at [188, 37] on li "Recurrence" at bounding box center [205, 33] width 35 height 18
click at [166, 34] on li "Schedule" at bounding box center [173, 33] width 30 height 18
click at [175, 41] on div "Schedule Recurrence Sample Requests COC Details Forms Dup Trip Period Sample ID…" at bounding box center [283, 141] width 251 height 235
drag, startPoint x: 175, startPoint y: 41, endPoint x: 176, endPoint y: 35, distance: 6.0
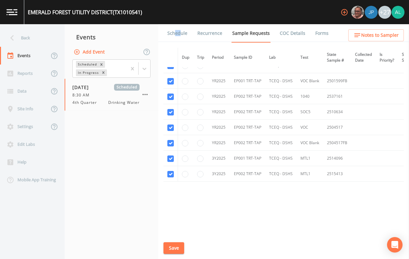
click at [176, 35] on link "Schedule" at bounding box center [177, 33] width 22 height 18
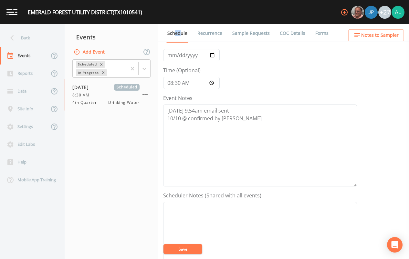
scroll to position [129, 0]
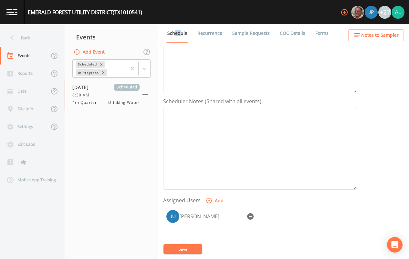
click at [191, 254] on button "Save" at bounding box center [182, 249] width 39 height 10
click at [374, 27] on ul "Schedule Recurrence Sample Requests COC Details Forms" at bounding box center [283, 33] width 251 height 18
click at [372, 30] on button "Notes to Sampler" at bounding box center [376, 35] width 56 height 12
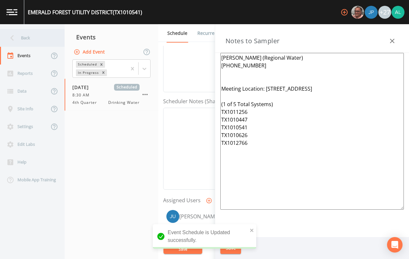
click at [19, 40] on div "Back" at bounding box center [29, 38] width 58 height 18
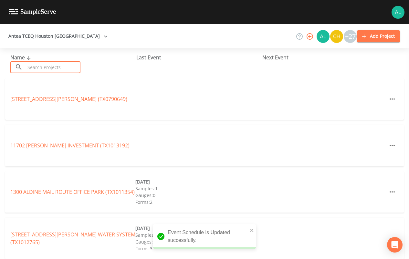
click at [36, 66] on input "text" at bounding box center [52, 67] width 55 height 12
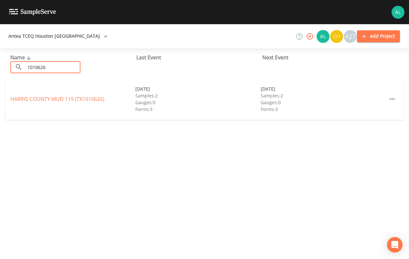
type input "1010626"
click at [41, 100] on link "[GEOGRAPHIC_DATA] 119 (TX1010626)" at bounding box center [57, 99] width 94 height 7
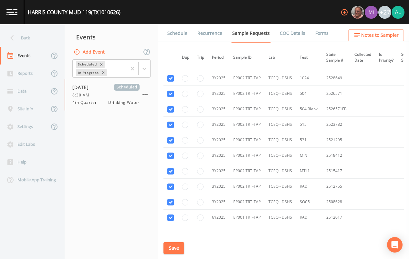
scroll to position [544, 0]
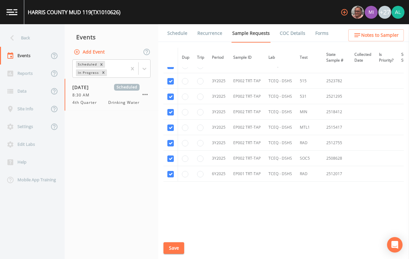
click at [178, 31] on link "Schedule" at bounding box center [177, 33] width 22 height 18
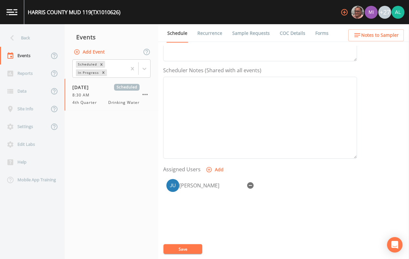
scroll to position [161, 0]
click at [379, 35] on span "Notes to Sampler" at bounding box center [379, 35] width 37 height 8
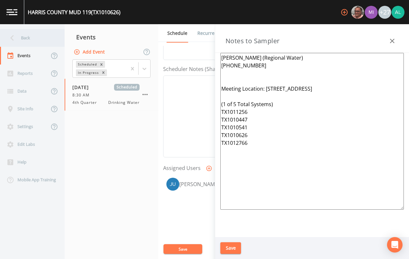
click at [22, 36] on div "Back" at bounding box center [29, 38] width 58 height 18
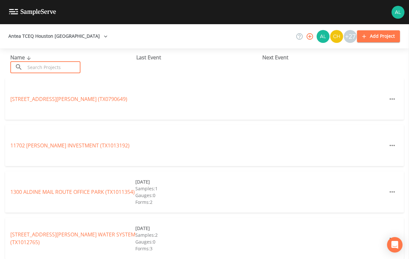
click at [55, 65] on input "text" at bounding box center [52, 67] width 55 height 12
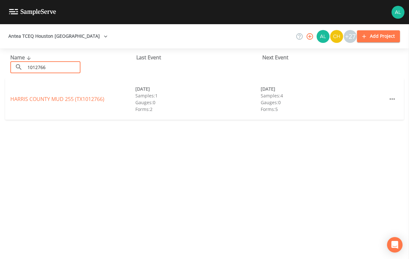
type input "1012766"
click at [58, 103] on div "HARRIS COUNTY MUD 255 (TX1012766) [DATE] Samples: 1 Gauges: 0 Forms: 2 [DATE] S…" at bounding box center [204, 98] width 399 height 41
click at [67, 99] on link "[GEOGRAPHIC_DATA] 255 (TX1012766)" at bounding box center [57, 99] width 94 height 7
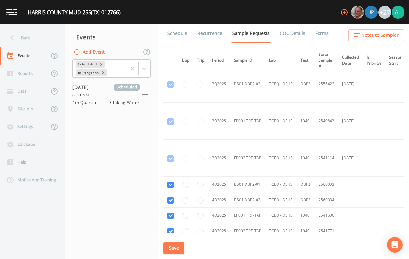
scroll to position [1044, 0]
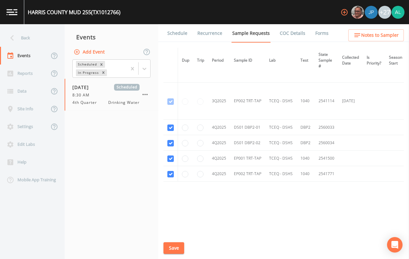
click at [174, 245] on button "Save" at bounding box center [173, 249] width 21 height 12
drag, startPoint x: 165, startPoint y: 29, endPoint x: 170, endPoint y: 29, distance: 5.2
click at [165, 29] on li "Schedule" at bounding box center [173, 33] width 30 height 18
click at [180, 31] on link "Schedule" at bounding box center [177, 33] width 22 height 18
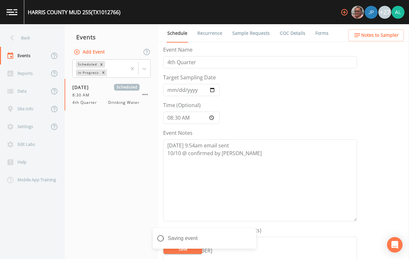
scroll to position [161, 0]
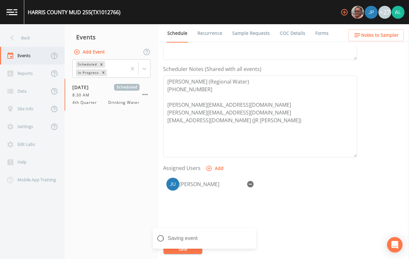
click at [43, 47] on div "Events" at bounding box center [24, 56] width 49 height 18
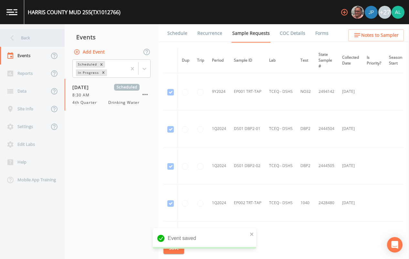
click at [25, 42] on div "Back" at bounding box center [29, 38] width 58 height 18
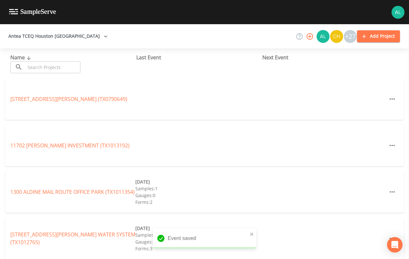
click at [45, 63] on input "text" at bounding box center [52, 67] width 55 height 12
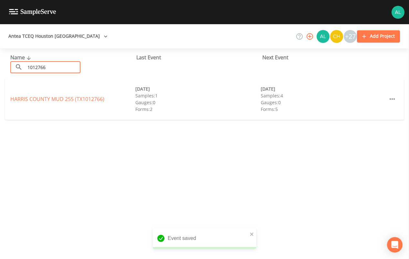
type input "1012766"
click at [45, 99] on link "[GEOGRAPHIC_DATA] 255 (TX1012766)" at bounding box center [57, 99] width 94 height 7
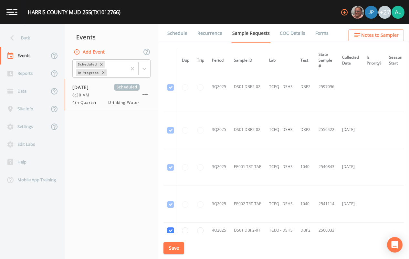
scroll to position [1044, 0]
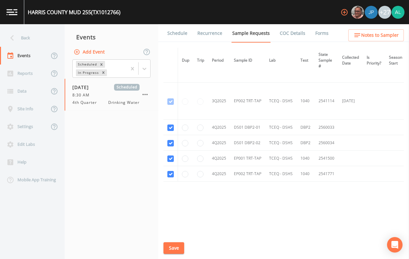
click at [182, 37] on link "Schedule" at bounding box center [177, 33] width 22 height 18
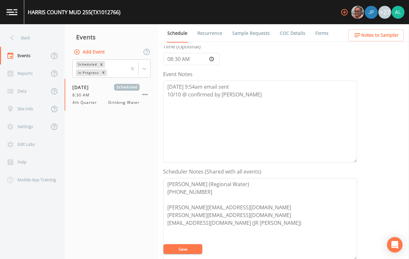
scroll to position [161, 0]
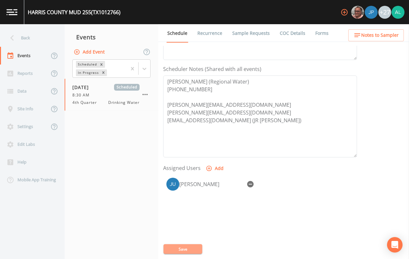
drag, startPoint x: 197, startPoint y: 248, endPoint x: 301, endPoint y: 141, distance: 149.6
click at [197, 248] on button "Save" at bounding box center [182, 249] width 39 height 10
click at [367, 44] on div "Schedule Recurrence Sample Requests COC Details Forms Event Name 4th Quarter Ta…" at bounding box center [283, 141] width 251 height 235
click at [373, 31] on span "Notes to Sampler" at bounding box center [379, 35] width 37 height 8
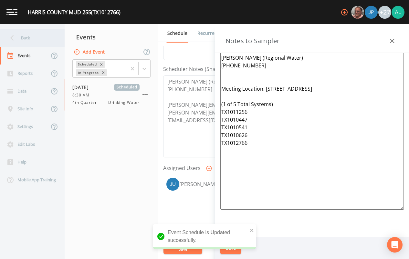
click at [38, 35] on div "Back" at bounding box center [29, 38] width 58 height 18
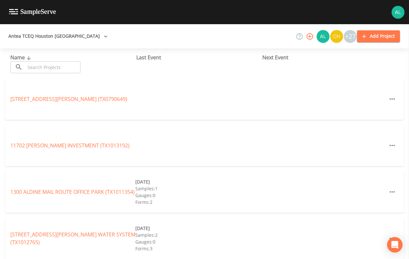
click at [63, 64] on input "text" at bounding box center [52, 67] width 55 height 12
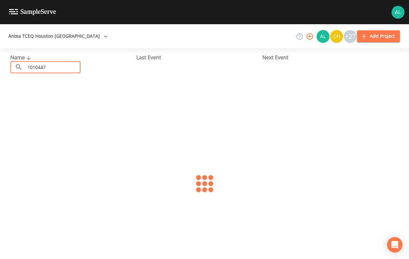
type input "1010447"
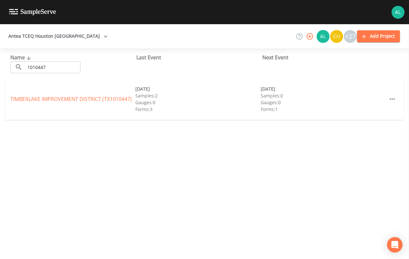
click at [56, 91] on div "TIMBERLAKE IMPROVEMENT DISTRICT (TX1010447) [DATE] Samples: 2 Gauges: 0 Forms: …" at bounding box center [204, 98] width 399 height 41
click at [51, 97] on link "[GEOGRAPHIC_DATA] (TX1010447)" at bounding box center [70, 99] width 121 height 7
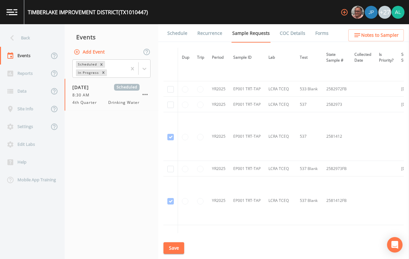
scroll to position [291, 0]
